Goal: Contribute content: Contribute content

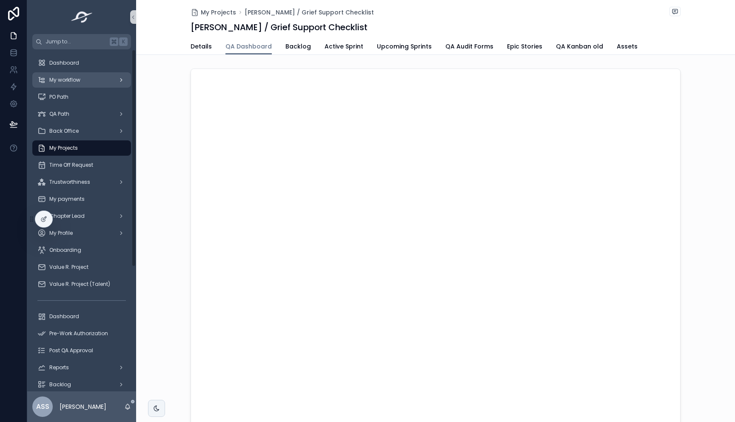
click at [75, 82] on span "My workflow" at bounding box center [64, 80] width 31 height 7
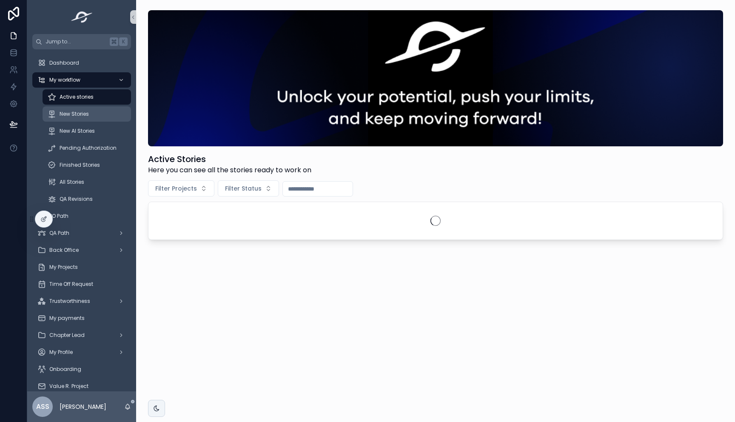
click at [80, 108] on div "New Stories" at bounding box center [87, 114] width 78 height 14
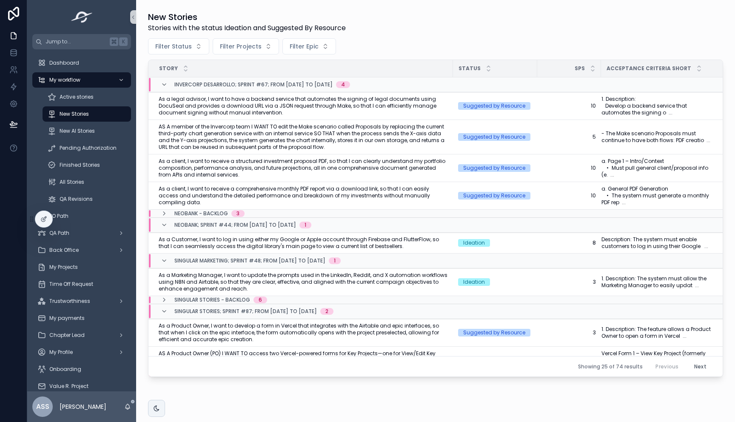
scroll to position [245, 0]
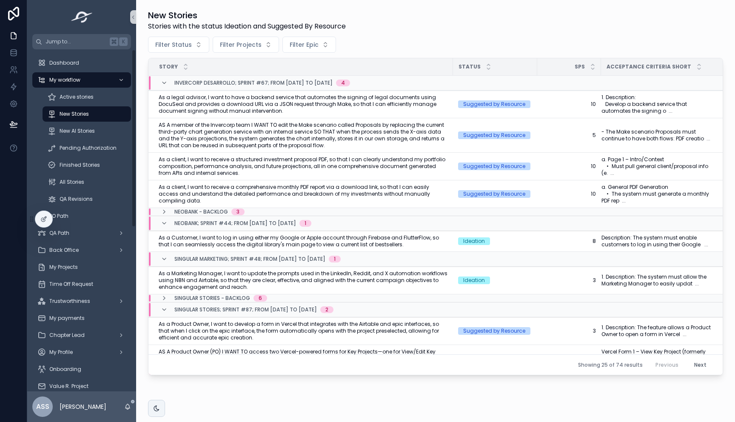
click at [91, 156] on div "Pending Authorization" at bounding box center [86, 148] width 99 height 17
click at [101, 144] on div "Pending Authorization" at bounding box center [87, 148] width 78 height 14
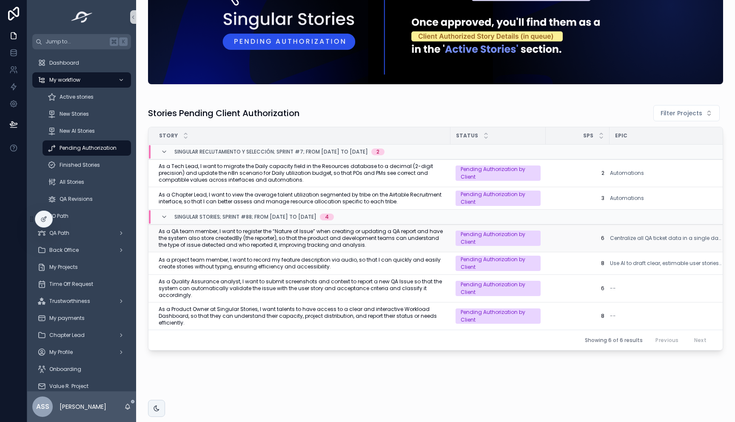
scroll to position [66, 0]
click at [89, 134] on span "New AI Stories" at bounding box center [77, 131] width 35 height 7
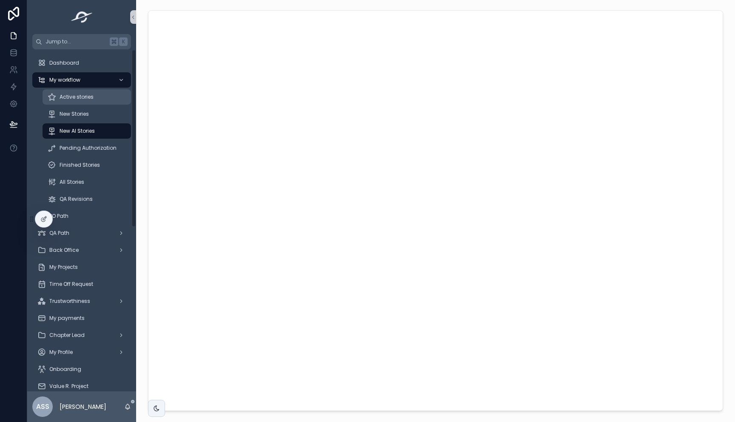
click at [71, 102] on div "Active stories" at bounding box center [87, 97] width 78 height 14
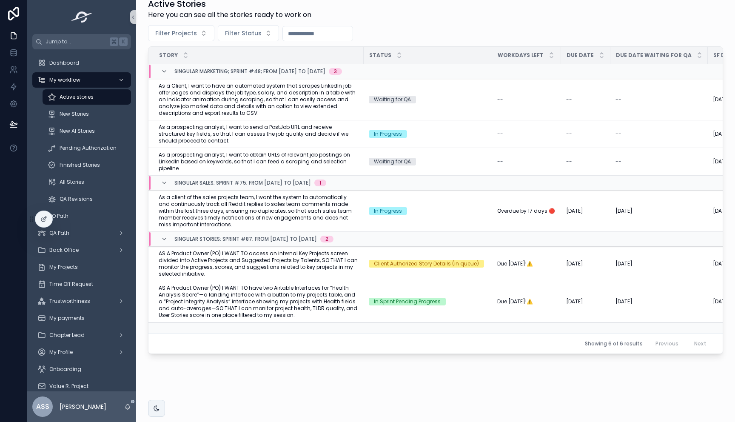
scroll to position [165, 0]
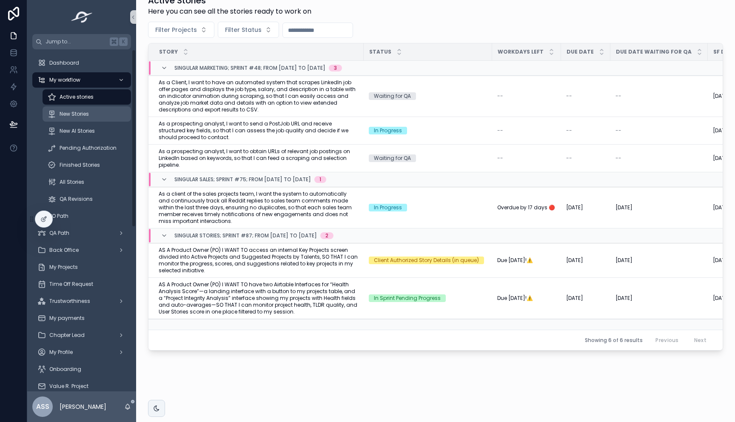
click at [83, 117] on span "New Stories" at bounding box center [74, 114] width 29 height 7
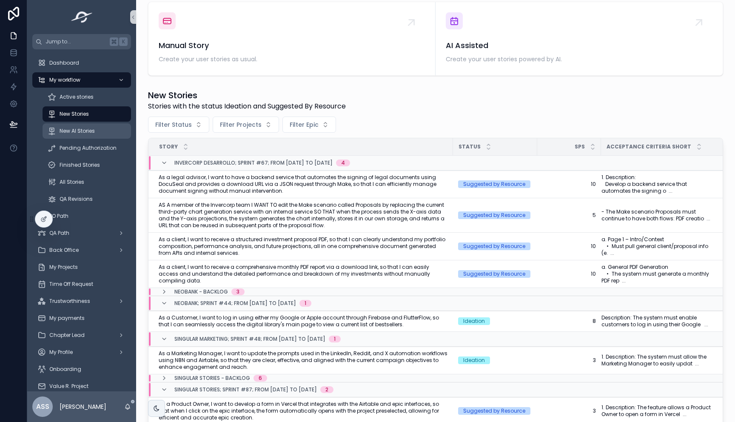
click at [86, 136] on div "New AI Stories" at bounding box center [87, 131] width 78 height 14
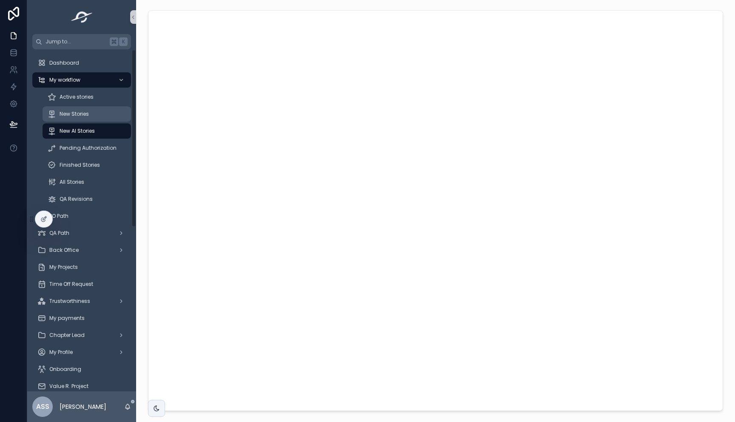
click at [71, 115] on span "New Stories" at bounding box center [74, 114] width 29 height 7
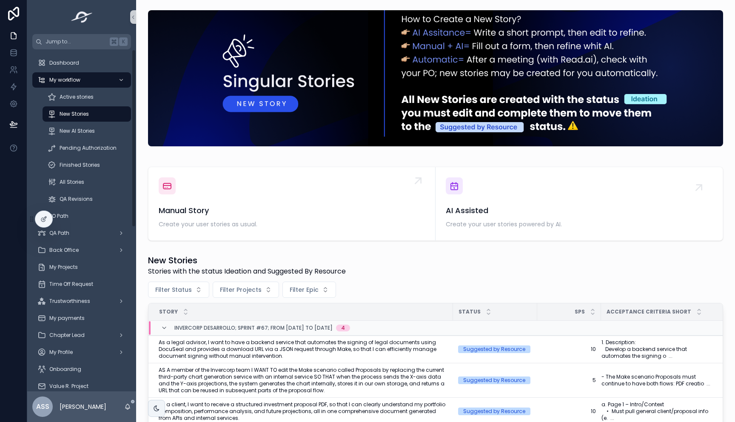
click at [234, 221] on span "Create your user stories as usual." at bounding box center [292, 224] width 266 height 9
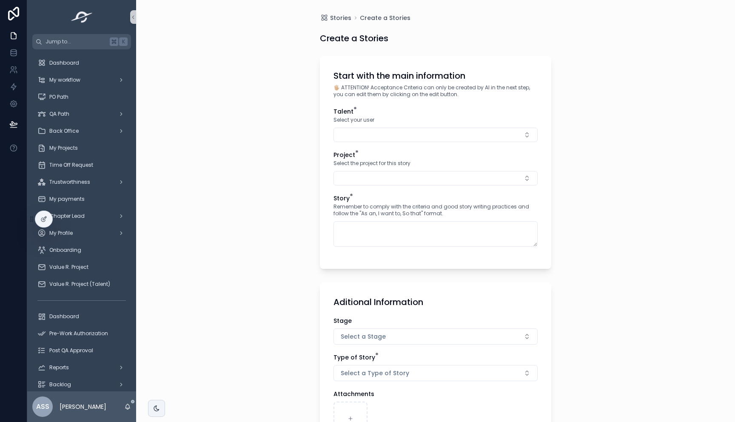
click at [391, 139] on button "Select Button" at bounding box center [436, 135] width 204 height 14
click at [386, 166] on span "Alonso Enrique Santamaria Romaña" at bounding box center [397, 168] width 122 height 9
click at [374, 177] on button "Select Button" at bounding box center [436, 180] width 204 height 14
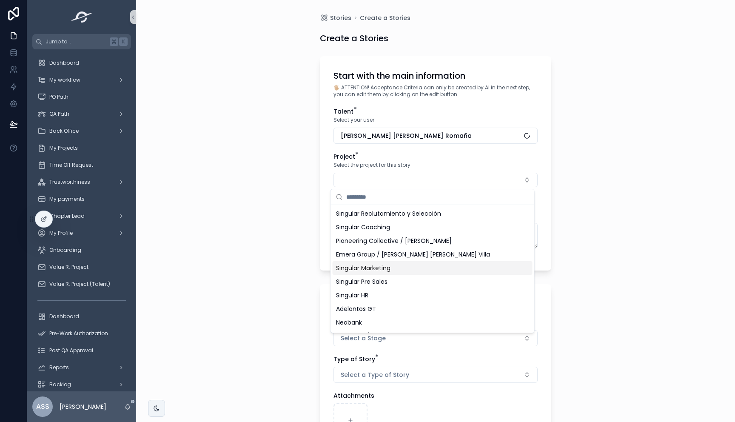
scroll to position [107, 0]
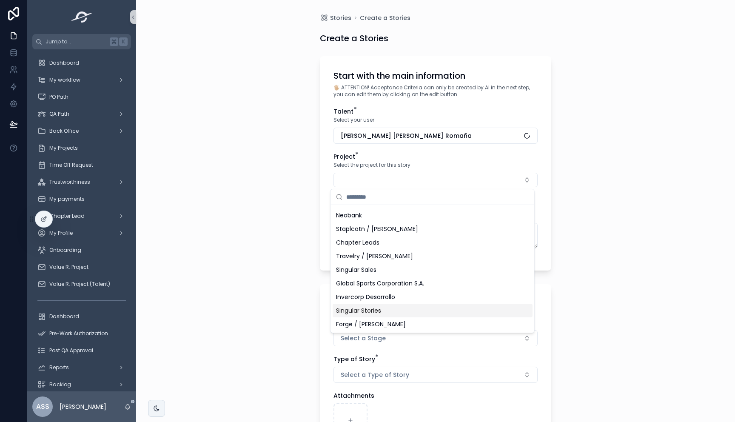
click at [377, 312] on span "Singular Stories" at bounding box center [358, 310] width 45 height 9
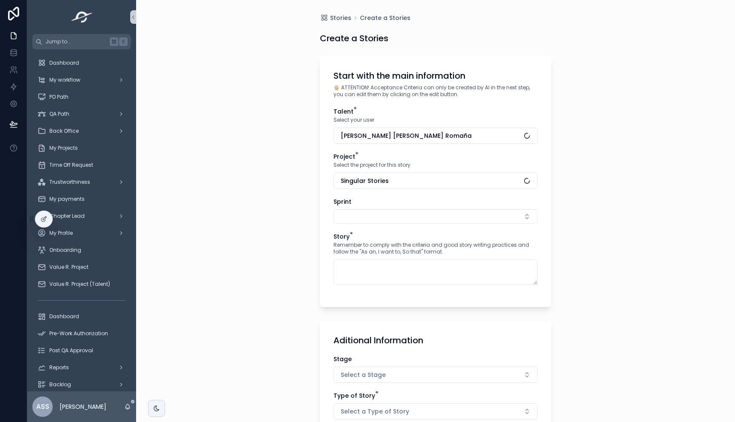
click at [621, 91] on div "Stories Create a Stories Create a Stories Start with the main information 🖐🏼 AT…" at bounding box center [435, 211] width 599 height 422
click at [387, 211] on button "Select Button" at bounding box center [436, 216] width 204 height 14
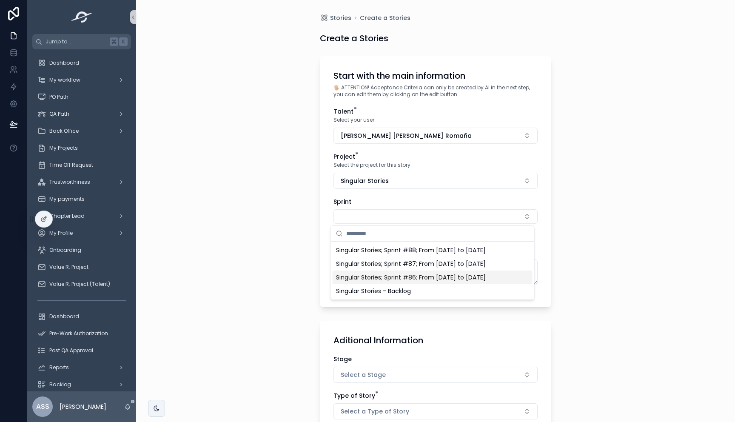
click at [390, 279] on span "Singular Stories; Sprint #86; From Aug-22-25 to Sep-04-25" at bounding box center [411, 277] width 150 height 9
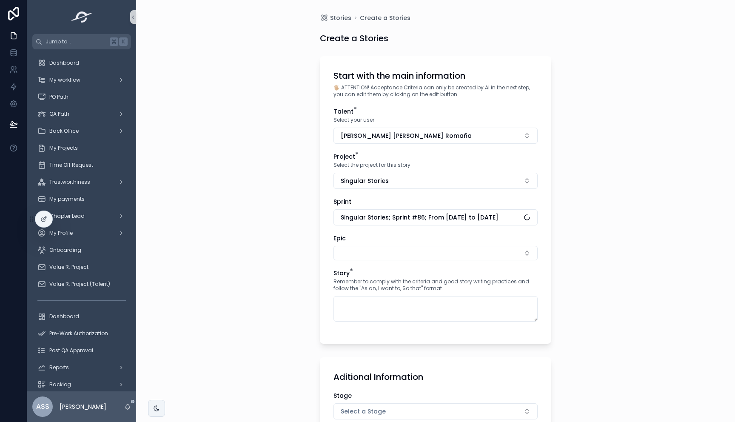
click at [348, 243] on div "Epic" at bounding box center [436, 247] width 204 height 26
click at [350, 248] on button "Select Button" at bounding box center [436, 253] width 204 height 14
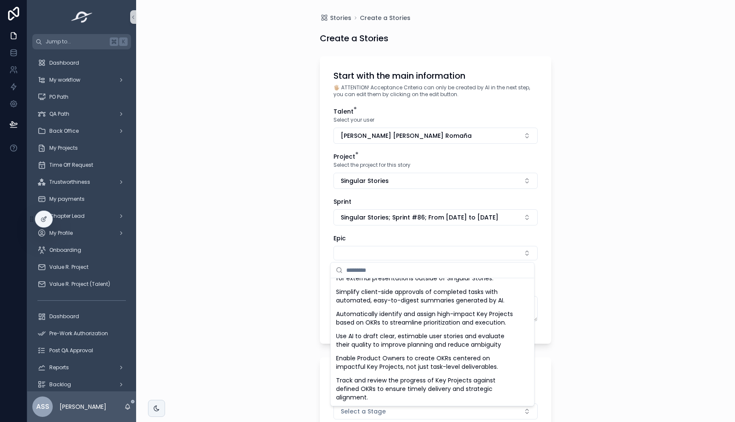
scroll to position [114, 0]
